Goal: Check status: Check status

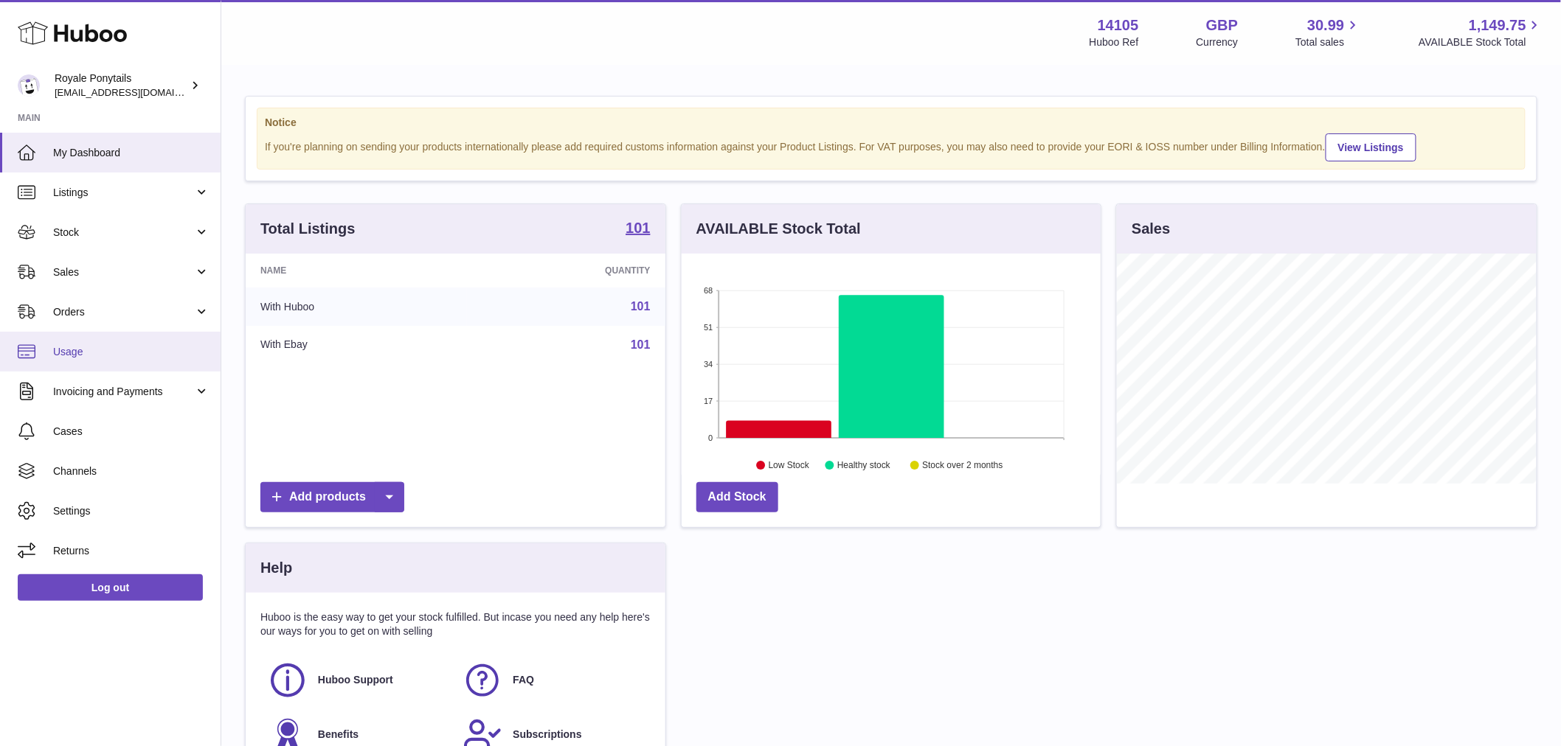
scroll to position [230, 419]
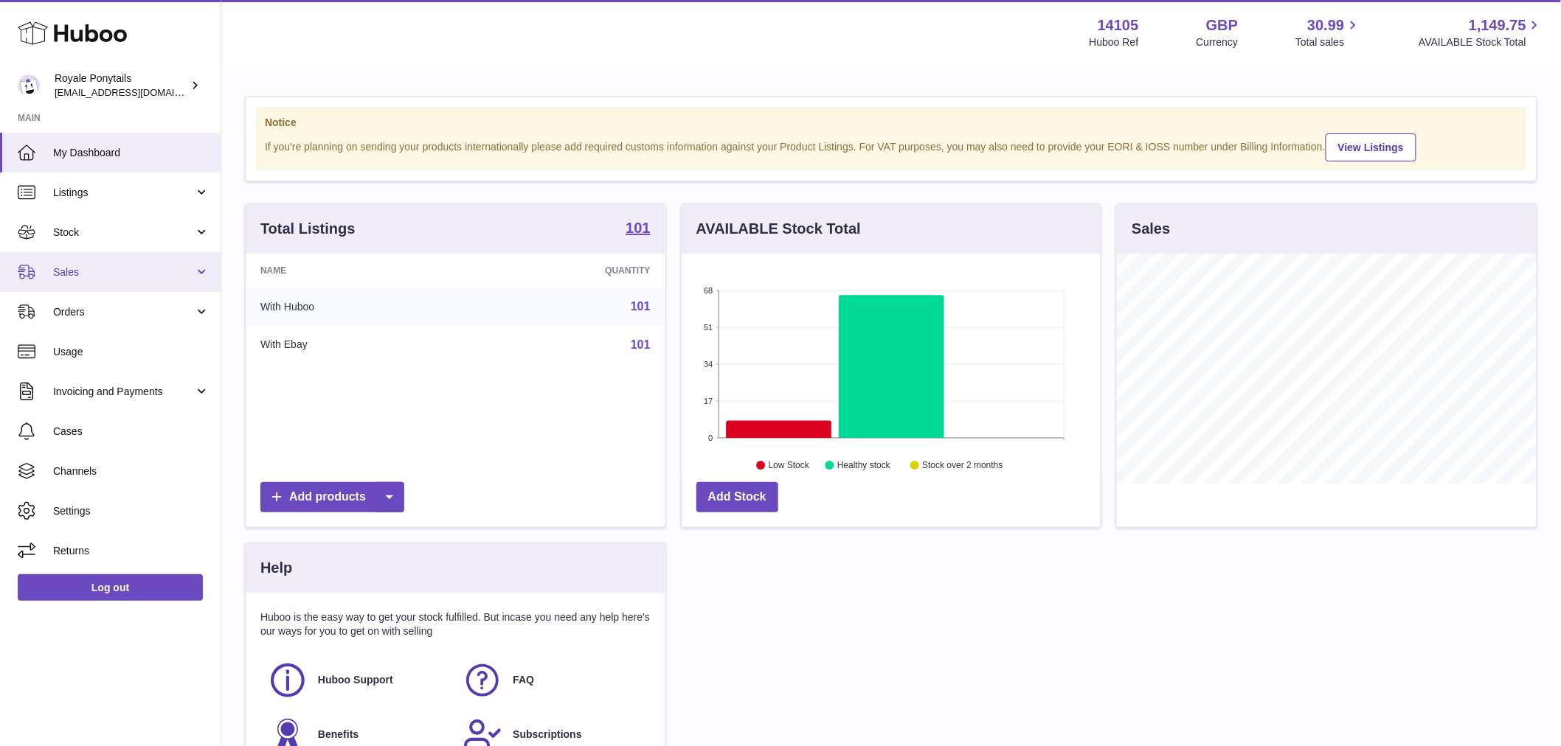
click at [94, 270] on span "Sales" at bounding box center [123, 273] width 141 height 14
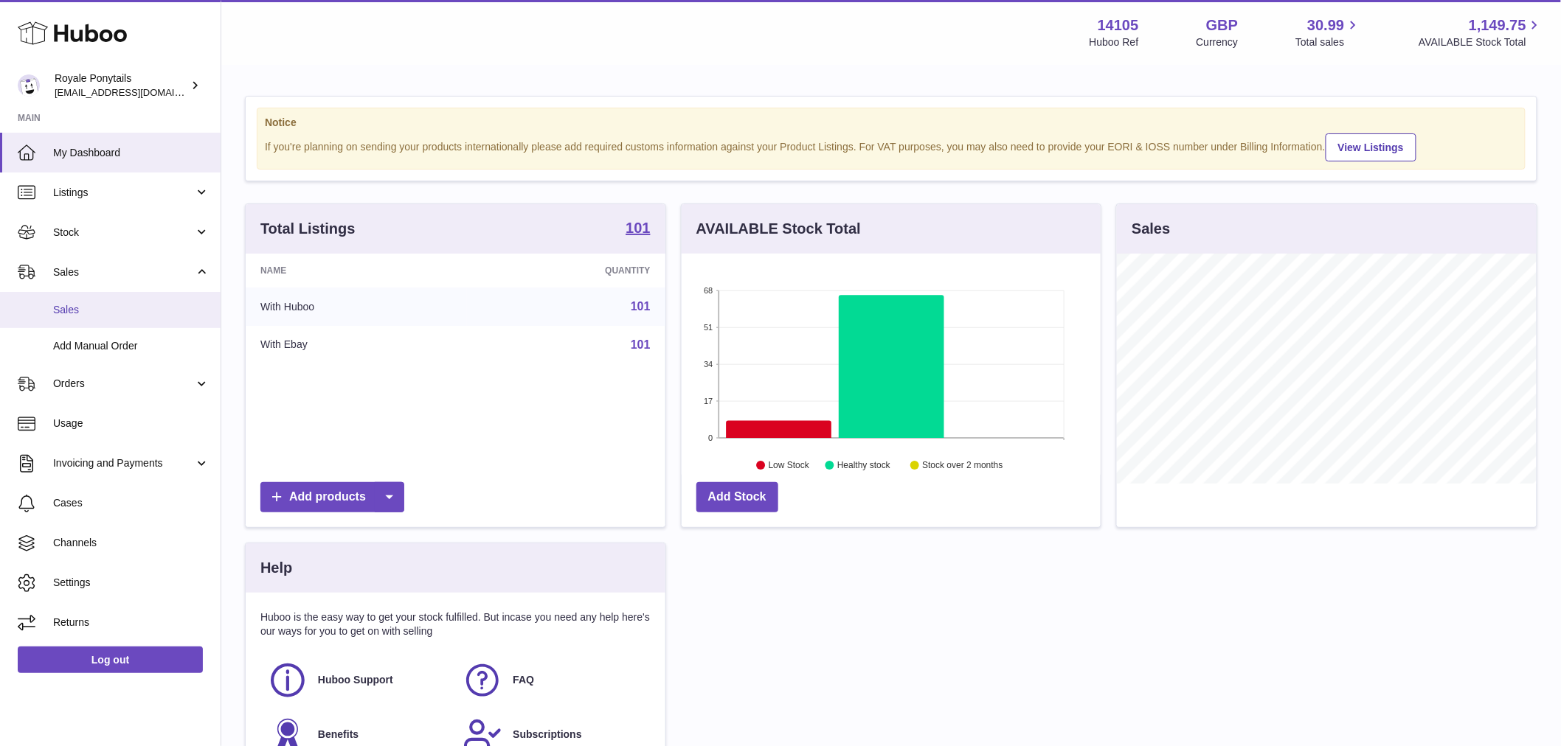
click at [92, 319] on link "Sales" at bounding box center [110, 310] width 221 height 36
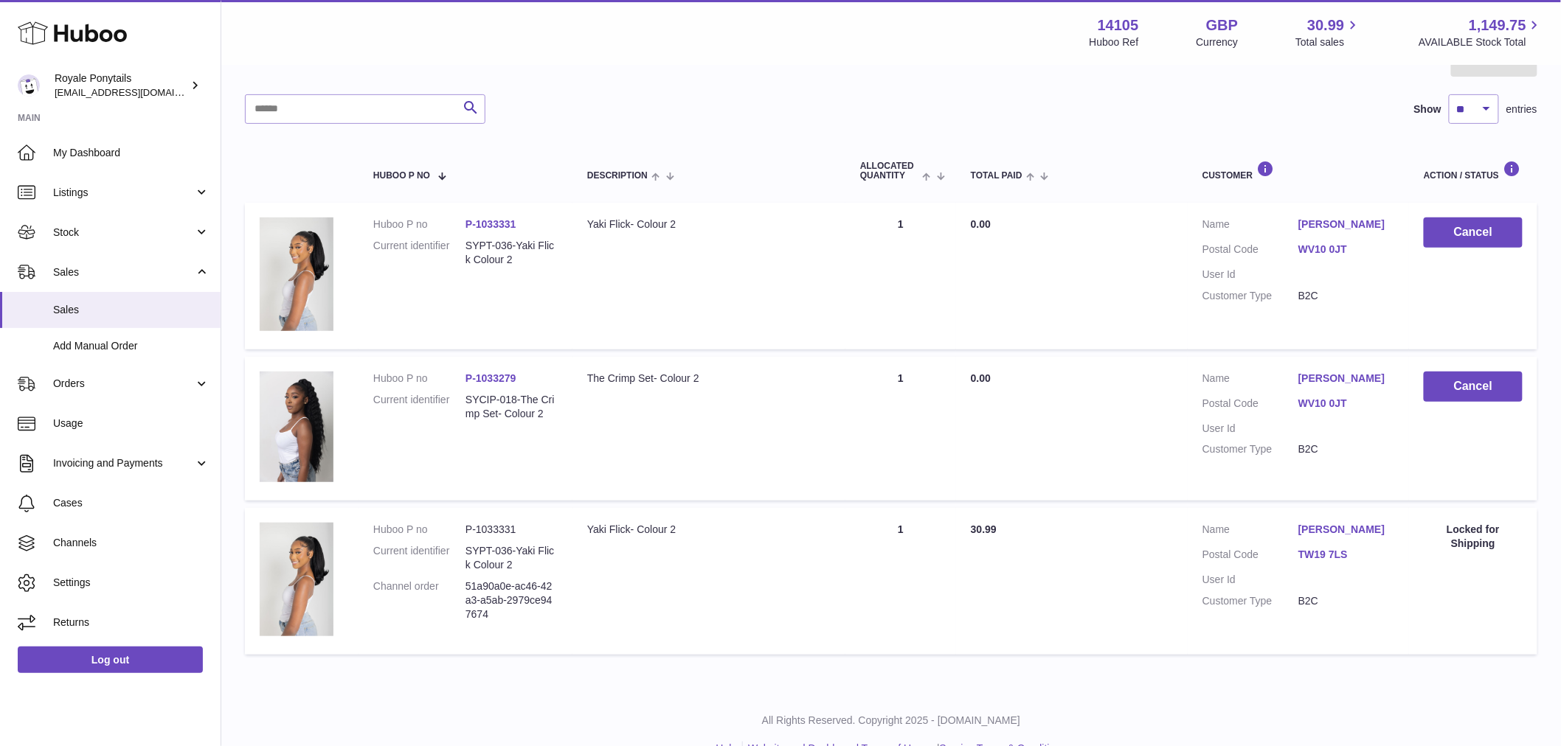
scroll to position [198, 0]
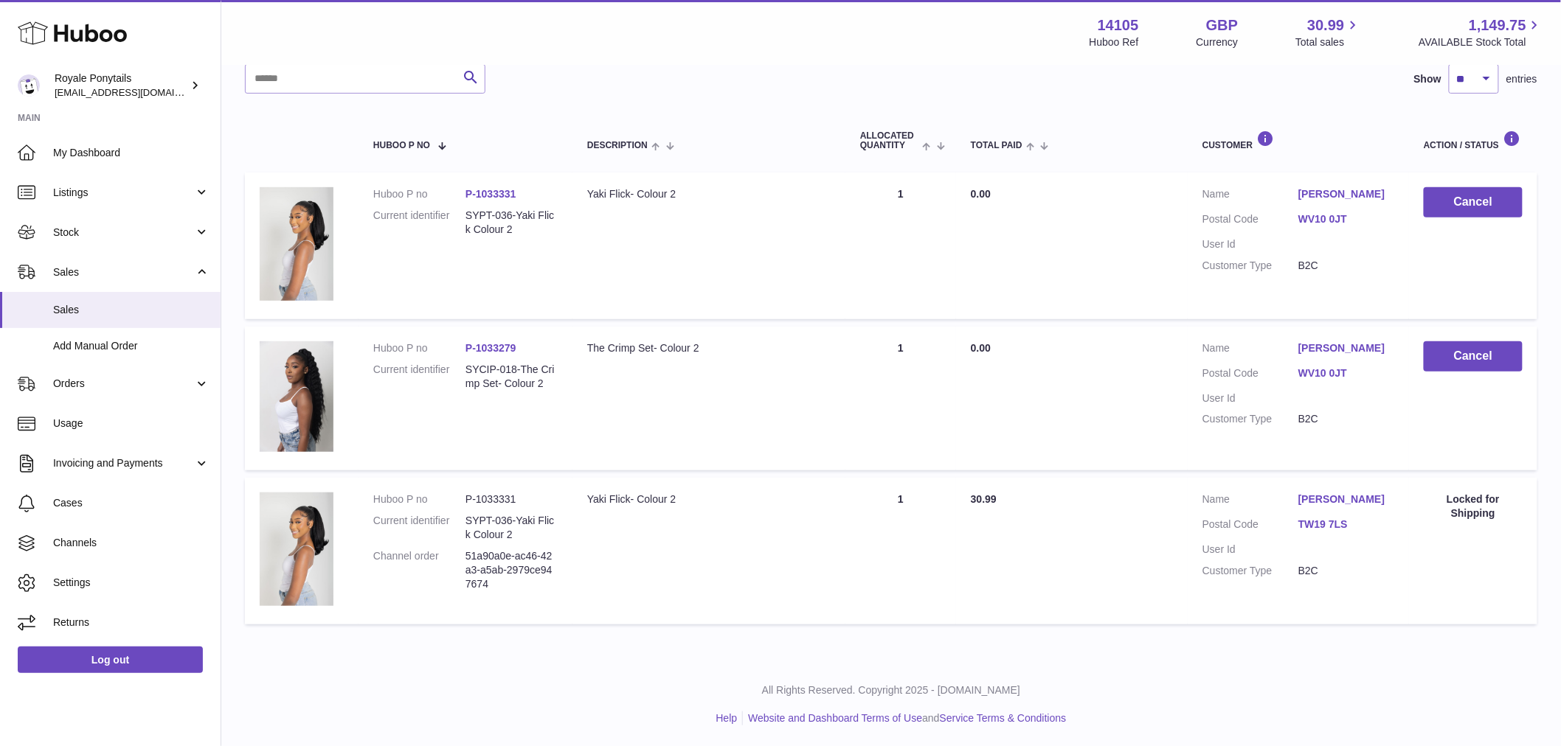
click at [1295, 403] on dl "Customer Name Whitney Princess Ukaogo Postal Code WV10 0JT User Id Customer Typ…" at bounding box center [1298, 388] width 192 height 93
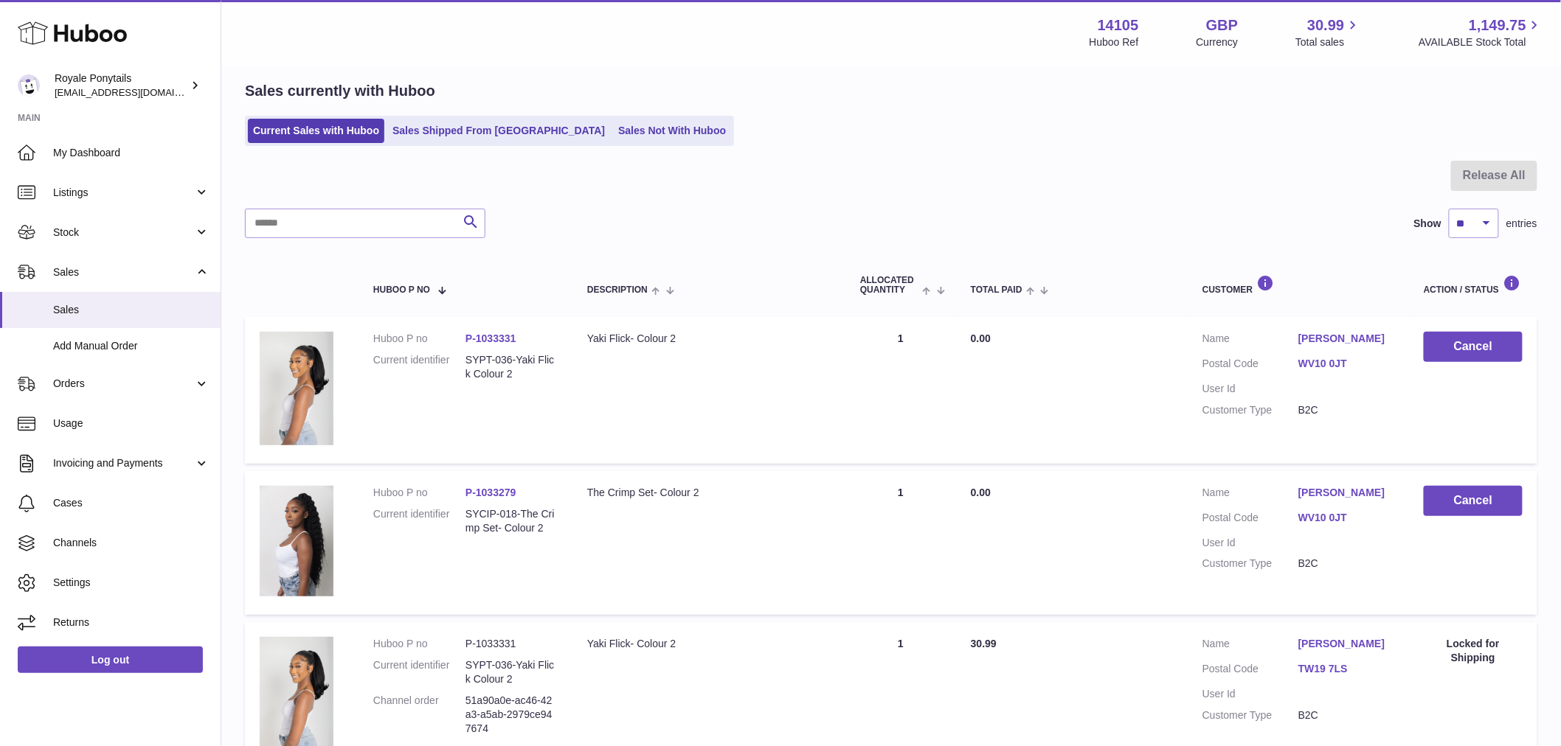
scroll to position [82, 0]
